Goal: Transaction & Acquisition: Book appointment/travel/reservation

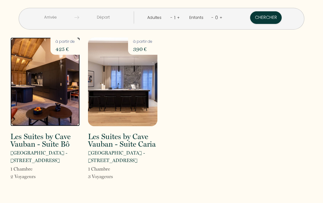
click at [38, 90] on img at bounding box center [44, 82] width 69 height 89
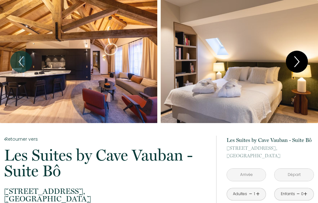
click at [298, 60] on icon "Next" at bounding box center [297, 62] width 4 height 10
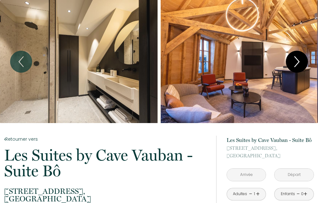
click at [298, 60] on icon "Next" at bounding box center [297, 62] width 4 height 10
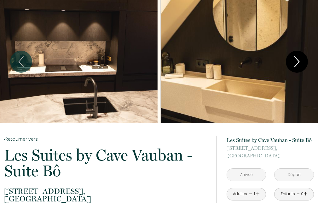
click at [298, 60] on icon "Next" at bounding box center [297, 62] width 4 height 10
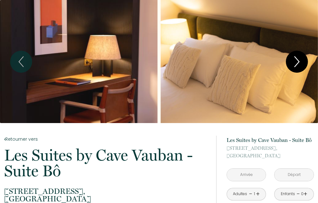
click at [297, 60] on icon "Next" at bounding box center [297, 62] width 4 height 10
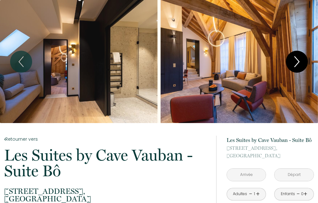
click at [297, 60] on icon "Next" at bounding box center [297, 62] width 4 height 10
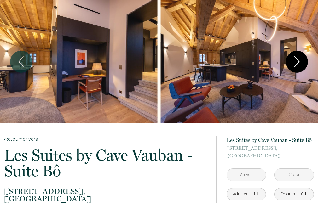
click at [297, 60] on icon "Next" at bounding box center [297, 62] width 4 height 10
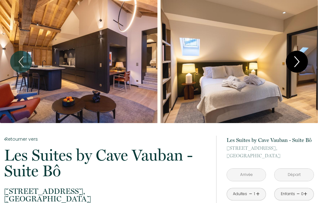
click at [297, 60] on icon "Next" at bounding box center [297, 62] width 4 height 10
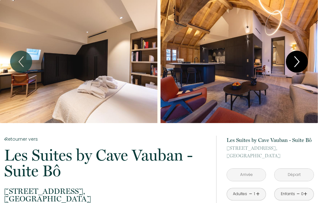
click at [297, 60] on icon "Next" at bounding box center [297, 62] width 4 height 10
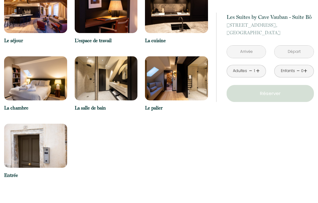
scroll to position [473, 0]
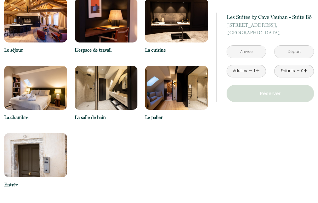
click at [177, 81] on img at bounding box center [176, 88] width 63 height 44
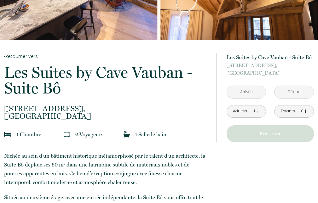
scroll to position [0, 0]
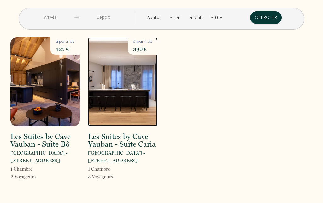
click at [130, 84] on img at bounding box center [122, 82] width 69 height 89
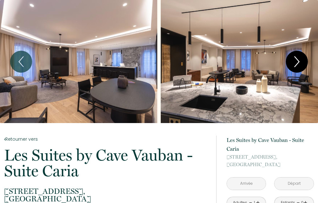
click at [297, 60] on icon "Next" at bounding box center [297, 61] width 13 height 19
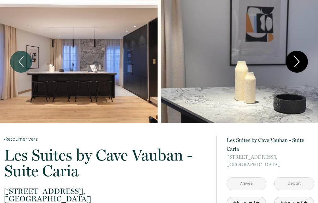
click at [297, 60] on icon "Next" at bounding box center [297, 61] width 13 height 19
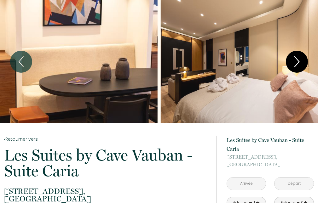
click at [297, 60] on icon "Next" at bounding box center [297, 61] width 13 height 19
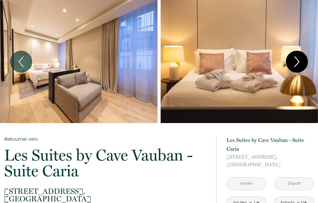
click at [292, 61] on icon "Next" at bounding box center [297, 61] width 13 height 19
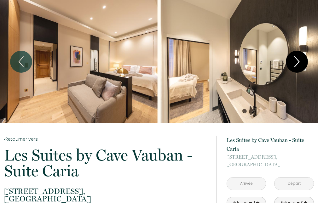
click at [292, 61] on icon "Next" at bounding box center [297, 61] width 13 height 19
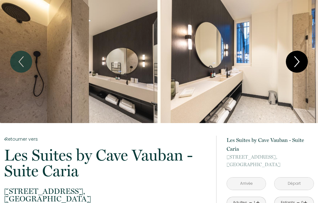
click at [292, 61] on icon "Next" at bounding box center [297, 61] width 13 height 19
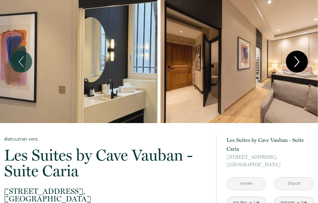
click at [292, 61] on icon "Next" at bounding box center [297, 61] width 13 height 19
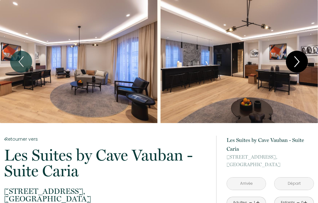
click at [292, 60] on icon "Next" at bounding box center [297, 61] width 13 height 19
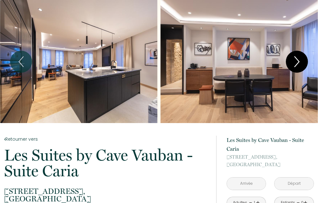
click at [292, 60] on icon "Next" at bounding box center [297, 61] width 13 height 19
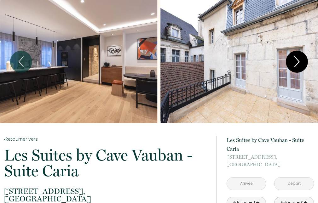
click at [297, 61] on icon "Next" at bounding box center [297, 61] width 13 height 19
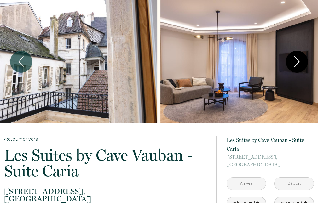
click at [297, 61] on icon "Next" at bounding box center [297, 61] width 13 height 19
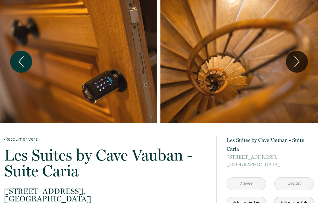
click at [14, 60] on button "Previous" at bounding box center [21, 62] width 22 height 22
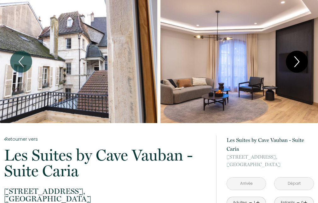
click at [297, 63] on icon "Next" at bounding box center [297, 61] width 13 height 19
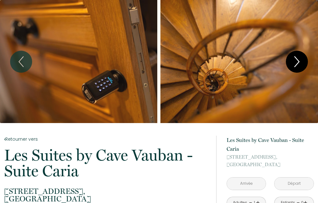
click at [297, 63] on icon "Next" at bounding box center [297, 61] width 13 height 19
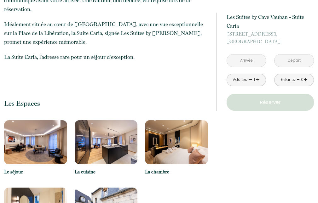
scroll to position [410, 0]
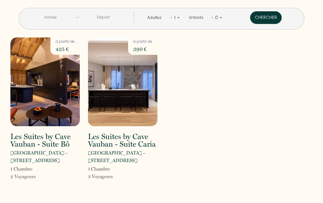
click at [69, 18] on input "text" at bounding box center [50, 17] width 48 height 12
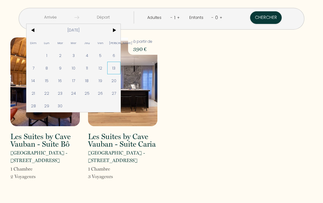
click at [121, 68] on span "13" at bounding box center [114, 68] width 14 height 13
type input "[DATE]"
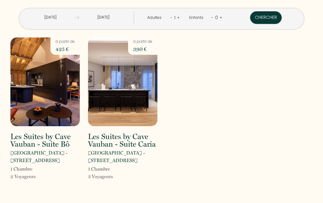
click at [107, 18] on input "[DATE]" at bounding box center [103, 17] width 48 height 12
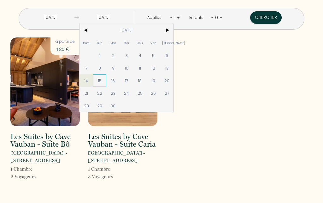
click at [107, 80] on span "15" at bounding box center [100, 80] width 14 height 13
type input "[DATE]"
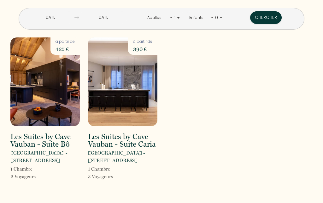
click at [177, 17] on link "+" at bounding box center [178, 18] width 3 height 6
click at [214, 18] on div "0" at bounding box center [217, 18] width 6 height 10
click at [220, 19] on link "+" at bounding box center [221, 18] width 3 height 6
click at [250, 16] on button "Chercher" at bounding box center [266, 17] width 32 height 13
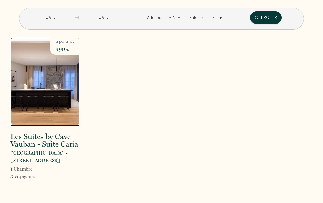
click at [29, 93] on img at bounding box center [44, 82] width 69 height 89
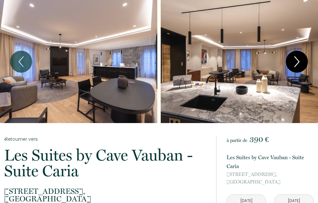
click at [294, 63] on icon "Next" at bounding box center [297, 61] width 13 height 19
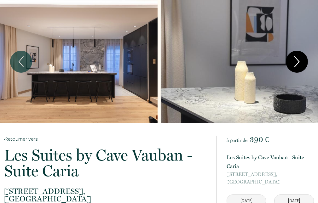
click at [294, 63] on icon "Next" at bounding box center [297, 61] width 13 height 19
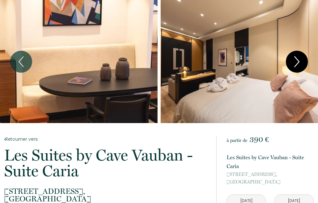
click at [294, 63] on icon "Next" at bounding box center [297, 61] width 13 height 19
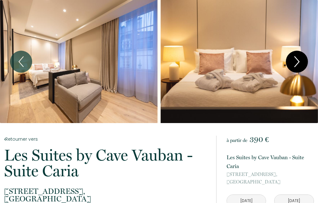
click at [294, 63] on icon "Next" at bounding box center [297, 61] width 13 height 19
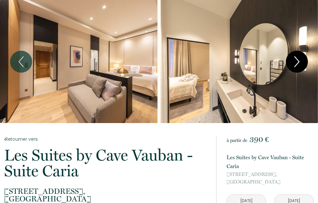
click at [294, 63] on icon "Next" at bounding box center [297, 61] width 13 height 19
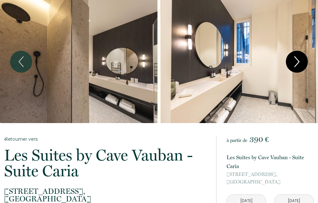
click at [294, 63] on icon "Next" at bounding box center [297, 61] width 13 height 19
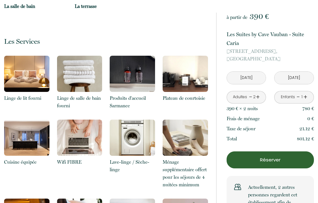
scroll to position [599, 0]
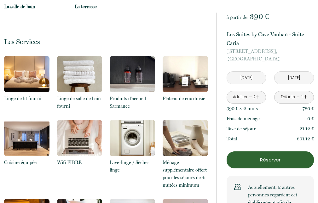
click at [181, 133] on img at bounding box center [185, 138] width 45 height 36
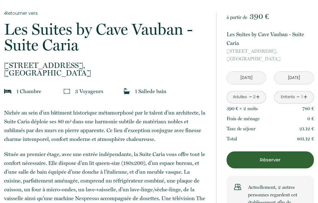
scroll to position [0, 0]
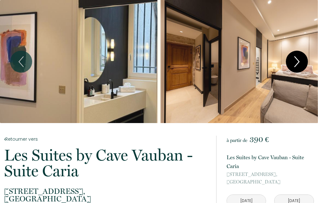
click at [299, 64] on icon "Next" at bounding box center [297, 61] width 13 height 19
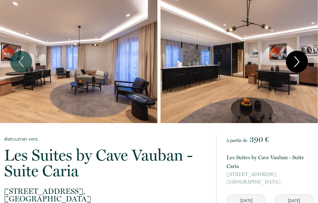
click at [299, 64] on icon "Next" at bounding box center [297, 61] width 13 height 19
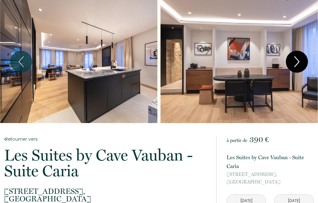
click at [299, 64] on icon "Next" at bounding box center [297, 61] width 13 height 19
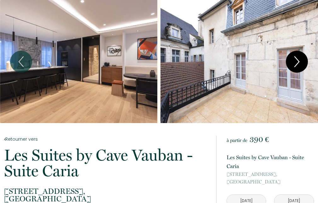
click at [299, 64] on icon "Next" at bounding box center [297, 61] width 13 height 19
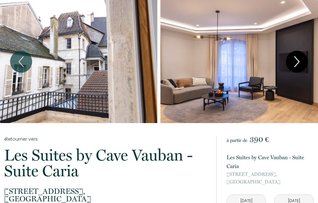
click at [299, 64] on icon "Next" at bounding box center [297, 61] width 13 height 19
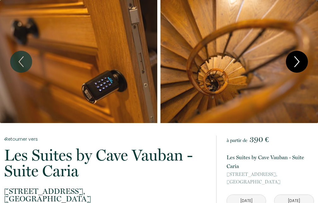
click at [299, 64] on icon "Next" at bounding box center [297, 61] width 13 height 19
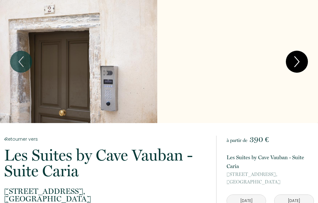
click at [299, 64] on icon "Next" at bounding box center [297, 61] width 13 height 19
